Goal: Find specific page/section: Find specific page/section

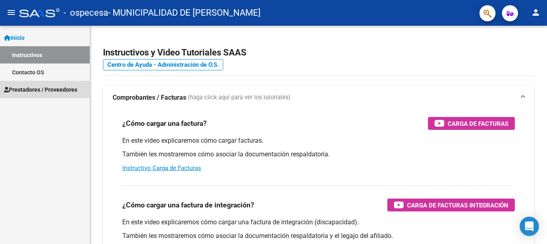
click at [62, 87] on span "Prestadores / Proveedores" at bounding box center [40, 89] width 73 height 9
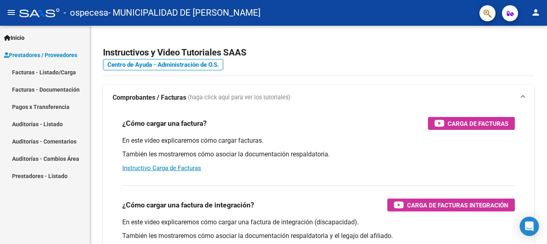
click at [62, 88] on link "Facturas - Documentación" at bounding box center [45, 89] width 90 height 17
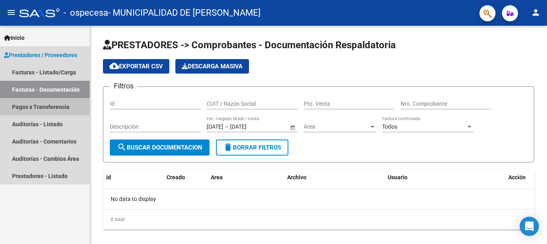
click at [60, 106] on link "Pagos x Transferencia" at bounding box center [45, 106] width 90 height 17
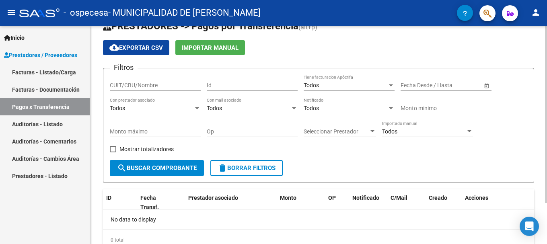
scroll to position [51, 0]
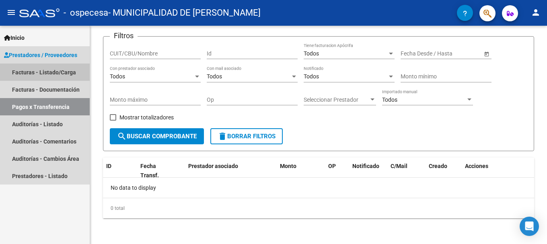
click at [49, 76] on link "Facturas - Listado/Carga" at bounding box center [45, 72] width 90 height 17
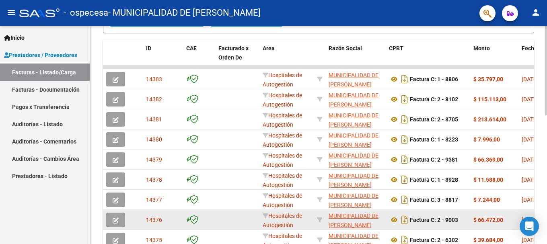
scroll to position [241, 0]
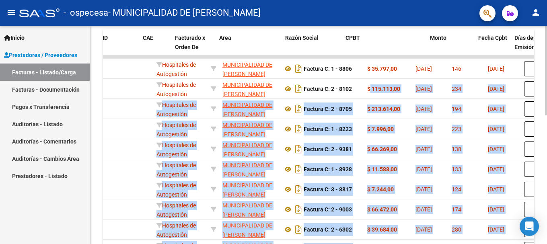
drag, startPoint x: 490, startPoint y: 94, endPoint x: 546, endPoint y: 94, distance: 56.7
click at [546, 94] on div "Video tutorial PRESTADORES -> Listado de CPBTs Emitidos por Prestadores / Prove…" at bounding box center [319, 46] width 459 height 524
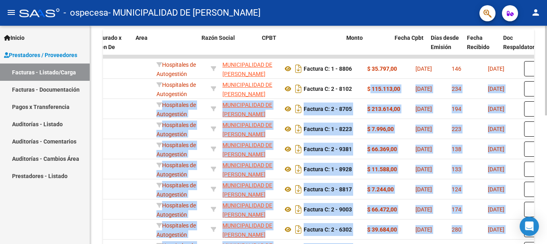
scroll to position [0, 127]
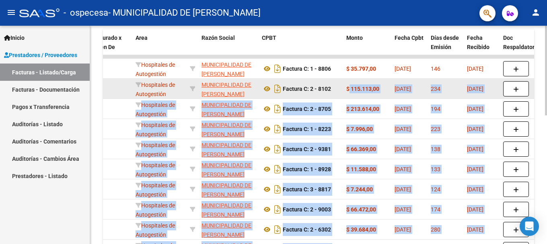
click at [464, 89] on datatable-body-cell "[DATE]" at bounding box center [482, 89] width 36 height 20
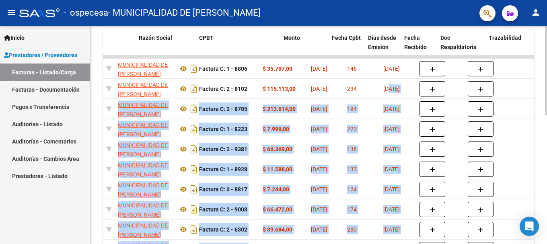
drag, startPoint x: 473, startPoint y: 94, endPoint x: 546, endPoint y: 93, distance: 73.2
click at [546, 93] on div "Video tutorial PRESTADORES -> Listado de CPBTs Emitidos por Prestadores / Prove…" at bounding box center [319, 46] width 459 height 524
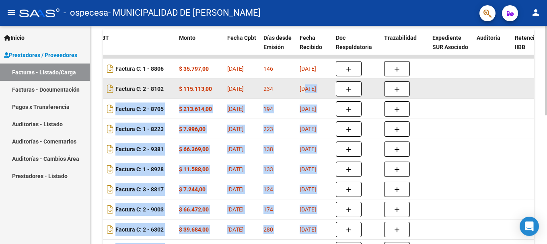
click at [462, 89] on div at bounding box center [451, 88] width 38 height 9
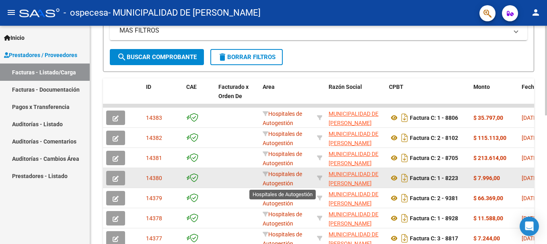
scroll to position [1, 0]
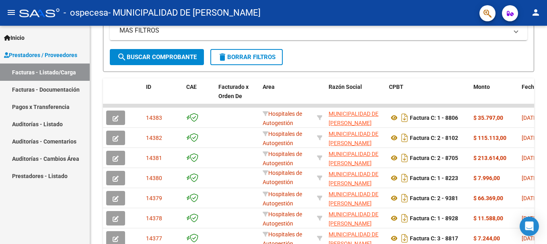
click at [60, 95] on link "Facturas - Documentación" at bounding box center [45, 89] width 90 height 17
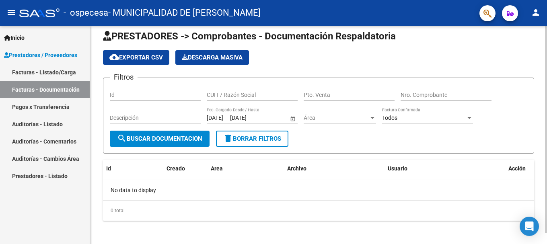
scroll to position [11, 0]
